Goal: Transaction & Acquisition: Purchase product/service

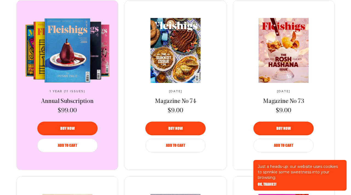
scroll to position [291, 0]
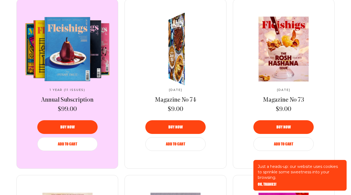
click at [162, 98] on span "Magazine No 74" at bounding box center [175, 100] width 41 height 6
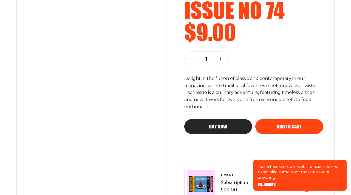
scroll to position [99, 0]
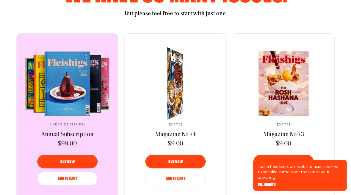
scroll to position [257, 0]
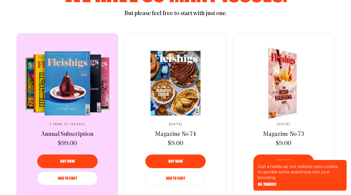
click at [281, 92] on img at bounding box center [279, 83] width 53 height 78
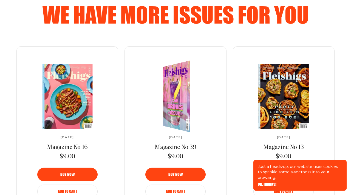
scroll to position [348, 0]
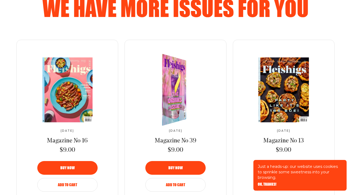
click at [165, 144] on span "Magazine No 39" at bounding box center [176, 141] width 42 height 6
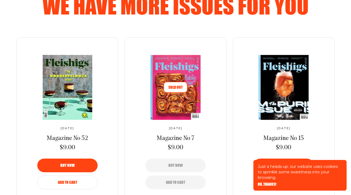
scroll to position [350, 0]
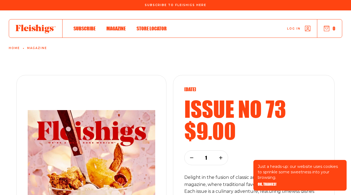
click at [111, 26] on span "Magazine" at bounding box center [115, 23] width 19 height 6
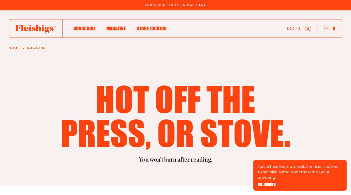
click at [155, 26] on span "Store locator" at bounding box center [152, 23] width 30 height 6
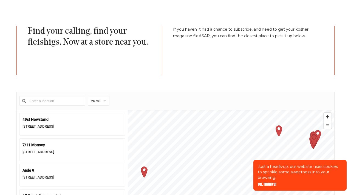
scroll to position [172, 0]
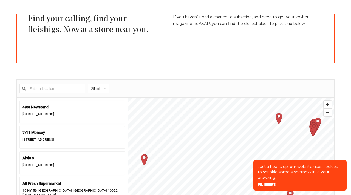
click at [73, 90] on input "Enter a location" at bounding box center [52, 89] width 66 height 10
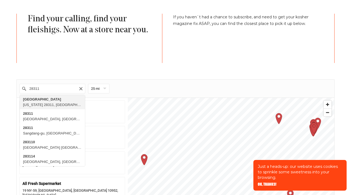
type input "[GEOGRAPHIC_DATA], [US_STATE][GEOGRAPHIC_DATA], [GEOGRAPHIC_DATA]"
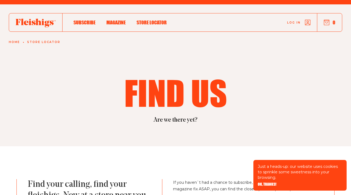
scroll to position [0, 0]
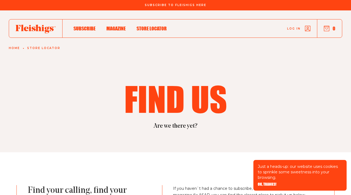
click at [118, 26] on span "Magazine" at bounding box center [115, 23] width 19 height 6
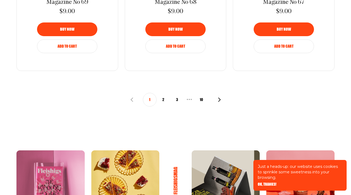
scroll to position [685, 0]
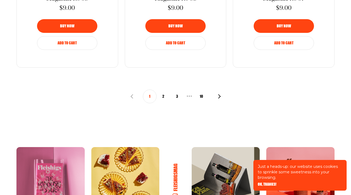
click at [163, 100] on button "2" at bounding box center [164, 97] width 14 height 14
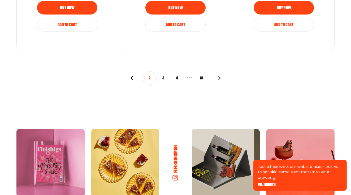
scroll to position [707, 0]
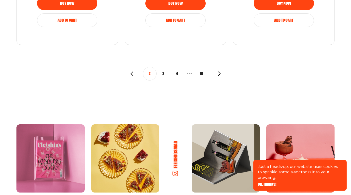
click at [165, 75] on button "3" at bounding box center [164, 74] width 14 height 14
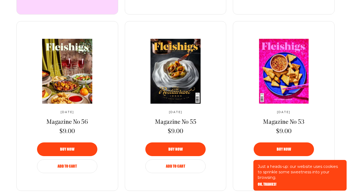
scroll to position [391, 0]
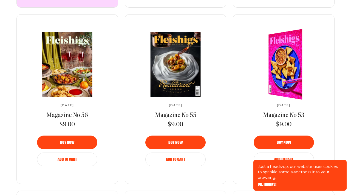
click at [269, 115] on span "Magazine No 53" at bounding box center [283, 115] width 41 height 6
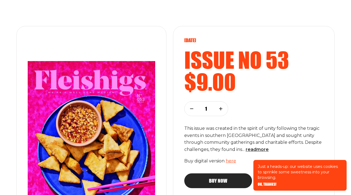
scroll to position [49, 0]
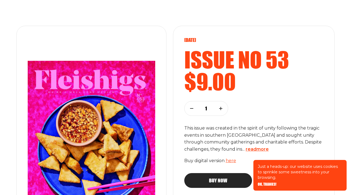
click at [246, 151] on span "read more" at bounding box center [257, 149] width 23 height 5
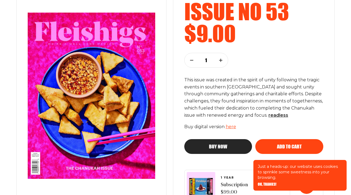
scroll to position [95, 0]
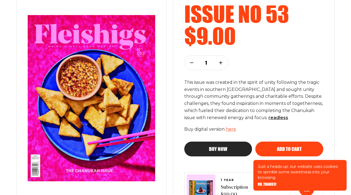
click at [292, 147] on span "Add to cart" at bounding box center [289, 144] width 25 height 5
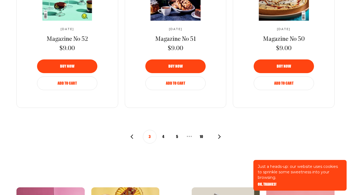
scroll to position [655, 0]
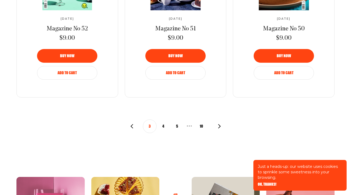
click at [164, 124] on button "4" at bounding box center [164, 127] width 14 height 14
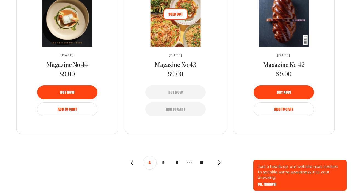
scroll to position [622, 0]
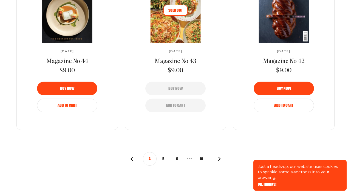
click at [163, 160] on button "5" at bounding box center [164, 159] width 14 height 14
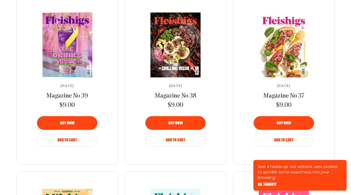
scroll to position [412, 0]
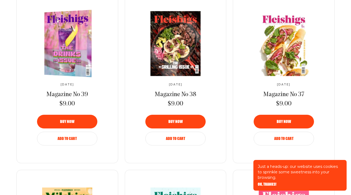
click at [60, 58] on img at bounding box center [70, 44] width 87 height 70
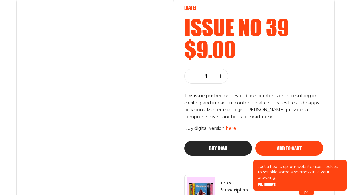
scroll to position [83, 0]
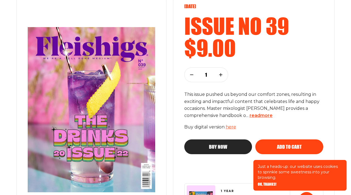
click at [255, 116] on span "read more" at bounding box center [261, 115] width 23 height 5
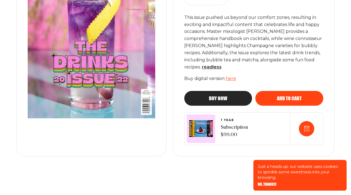
scroll to position [165, 0]
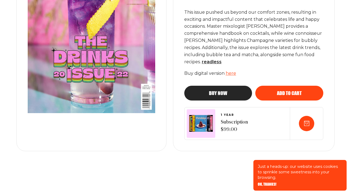
click at [272, 91] on div "Add to cart" at bounding box center [289, 93] width 46 height 5
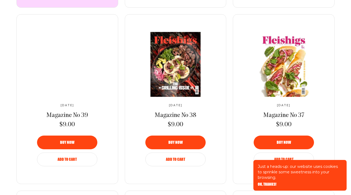
scroll to position [392, 0]
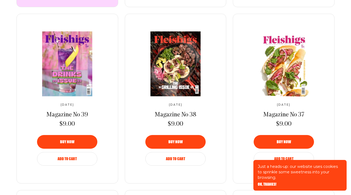
click at [272, 76] on img at bounding box center [285, 63] width 90 height 67
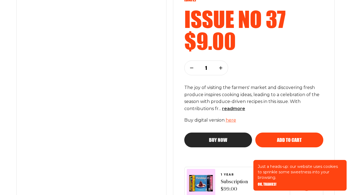
scroll to position [76, 0]
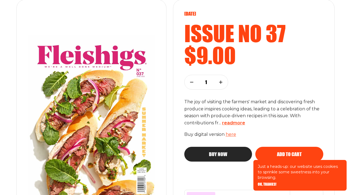
click at [241, 125] on span "read more" at bounding box center [233, 122] width 23 height 5
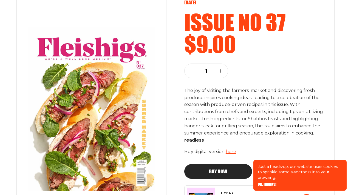
scroll to position [88, 0]
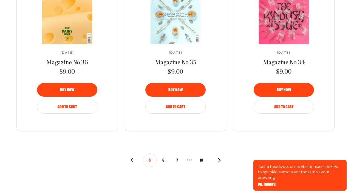
scroll to position [621, 0]
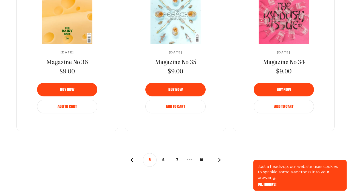
click at [163, 160] on button "6" at bounding box center [164, 160] width 14 height 14
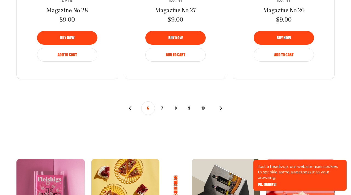
scroll to position [681, 0]
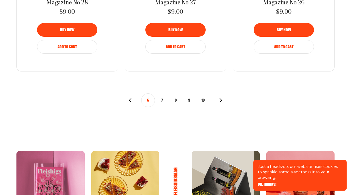
click at [162, 101] on button "7" at bounding box center [162, 101] width 14 height 14
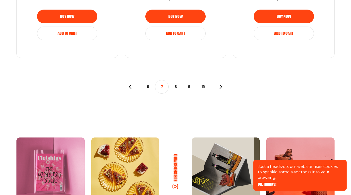
scroll to position [715, 0]
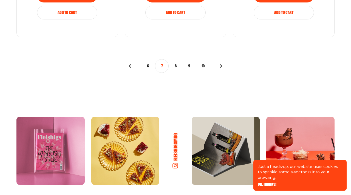
click at [177, 68] on button "8" at bounding box center [176, 66] width 14 height 14
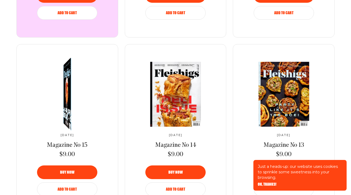
scroll to position [362, 0]
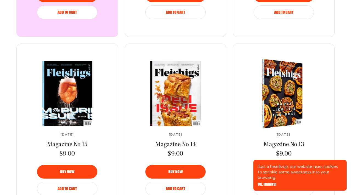
click at [274, 123] on img at bounding box center [279, 94] width 73 height 74
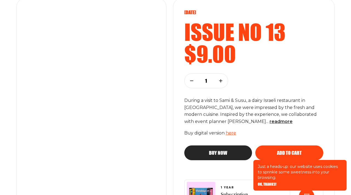
scroll to position [80, 0]
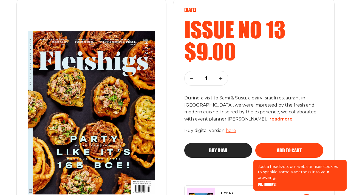
click at [270, 121] on span "read more" at bounding box center [281, 119] width 23 height 5
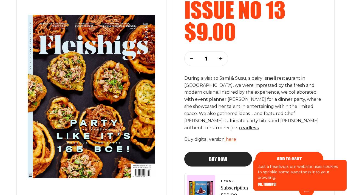
scroll to position [103, 0]
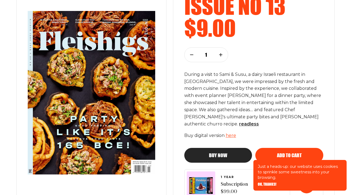
click at [292, 151] on button "Add to cart" at bounding box center [289, 155] width 68 height 15
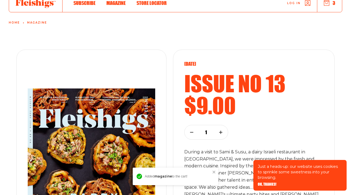
scroll to position [0, 0]
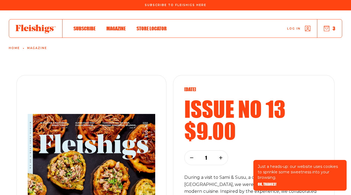
click at [40, 30] on use at bounding box center [36, 29] width 40 height 9
